Goal: Find specific page/section: Find specific page/section

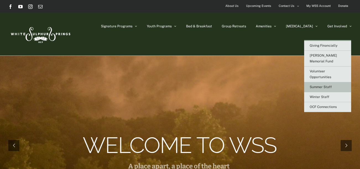
click at [324, 85] on span "Summer Staff" at bounding box center [320, 87] width 22 height 4
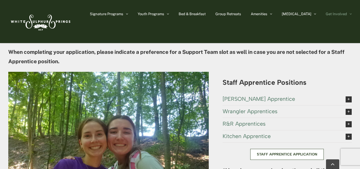
scroll to position [1043, 0]
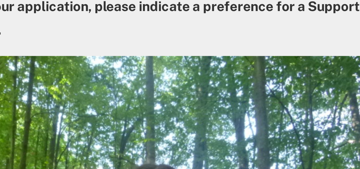
click at [84, 79] on img at bounding box center [108, 147] width 200 height 150
